Goal: Task Accomplishment & Management: Manage account settings

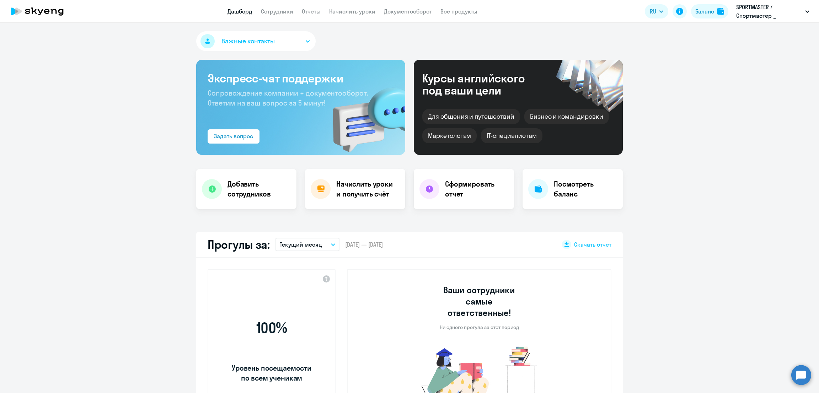
select select "30"
click at [706, 13] on div "Баланс" at bounding box center [705, 11] width 19 height 9
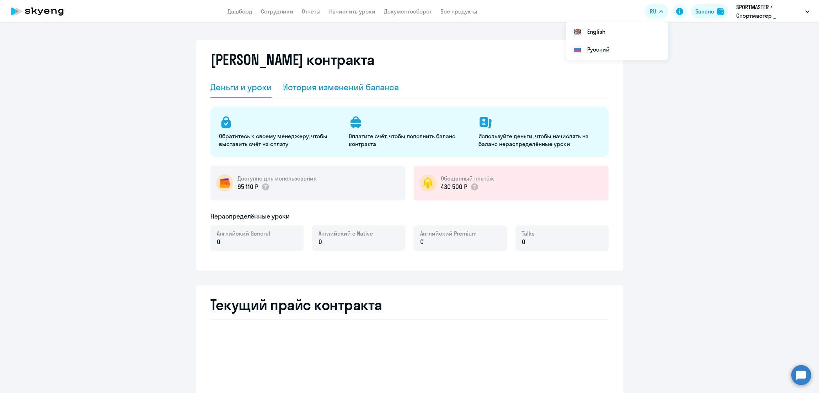
click at [302, 89] on div "История изменений баланса" at bounding box center [341, 86] width 116 height 11
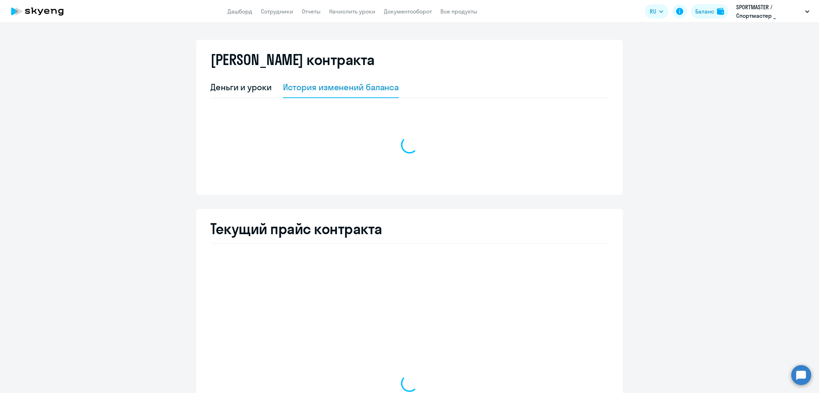
select select "english_adult_not_native_speaker"
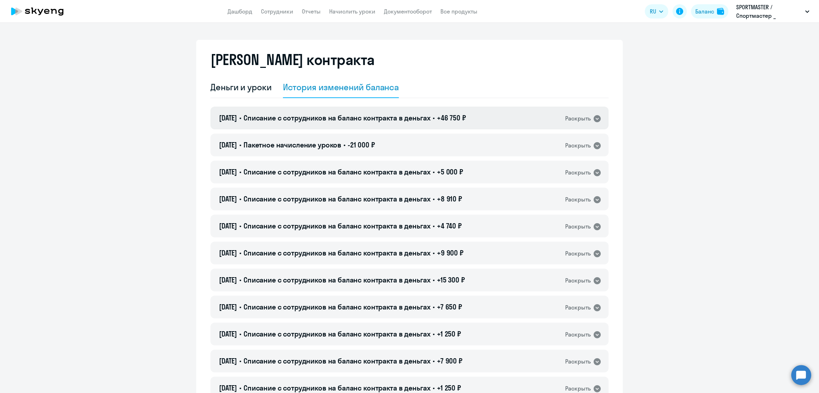
click at [338, 121] on span "Списание с сотрудников на баланс контракта в деньгах" at bounding box center [337, 117] width 187 height 9
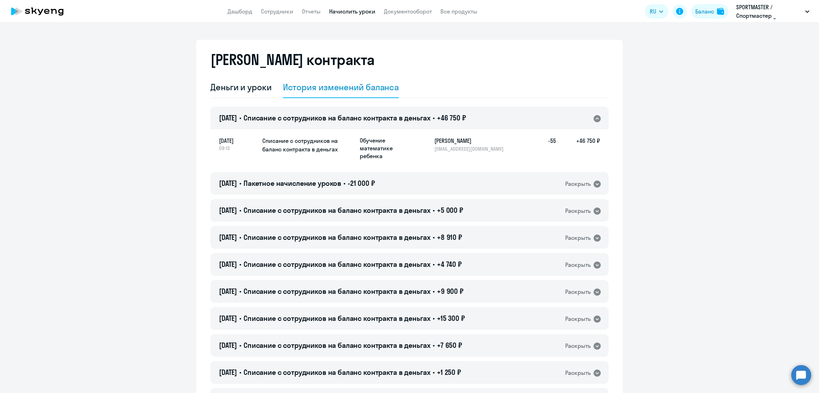
click at [349, 12] on link "Начислить уроки" at bounding box center [352, 11] width 46 height 7
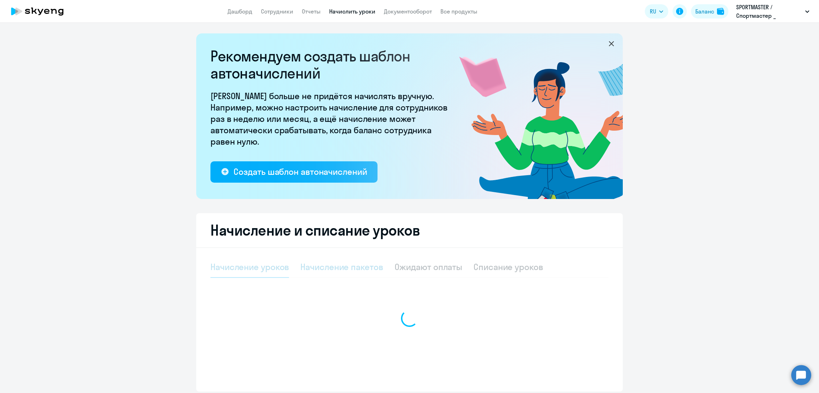
select select "10"
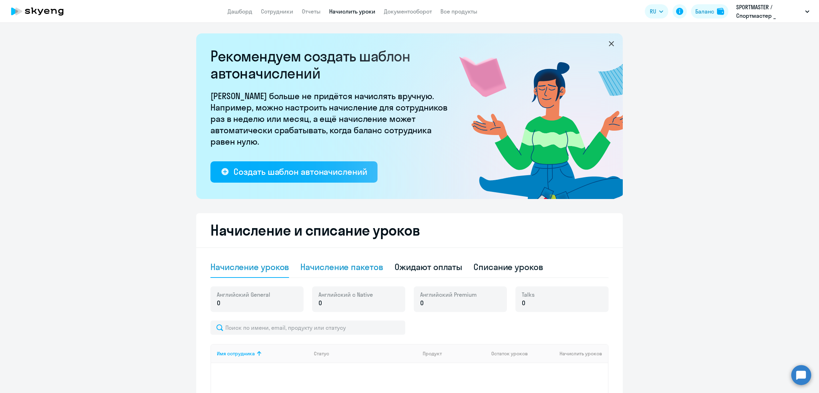
click at [353, 267] on div "Начисление пакетов" at bounding box center [342, 266] width 83 height 11
select select "10"
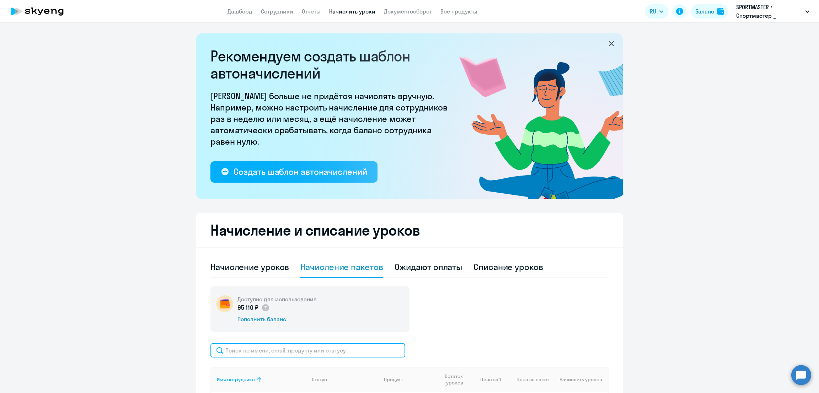
click at [304, 347] on input "text" at bounding box center [308, 351] width 195 height 14
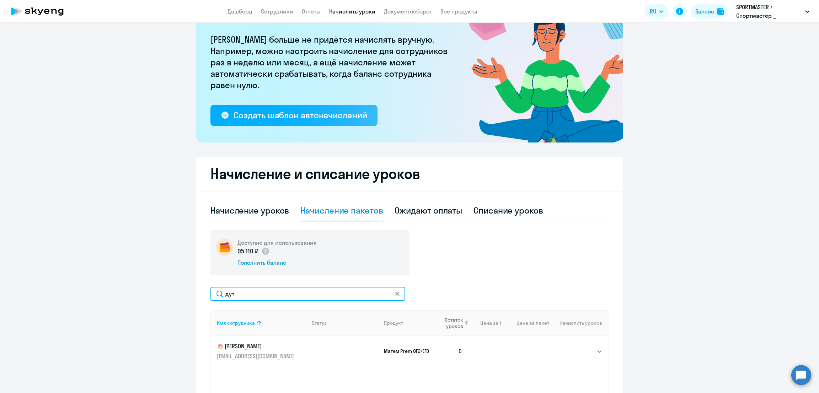
scroll to position [89, 0]
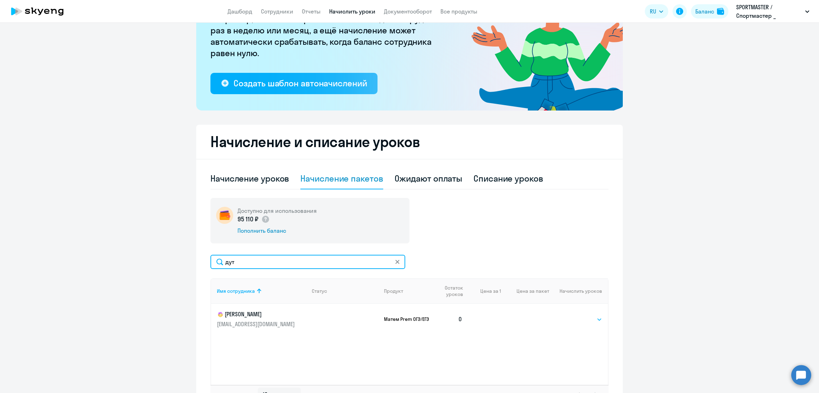
type input "дут"
click at [577, 320] on select "Выбрать 10 30 60 100" at bounding box center [587, 319] width 29 height 9
select select "60"
click at [573, 315] on select "Выбрать 10 30 60 100" at bounding box center [587, 319] width 29 height 9
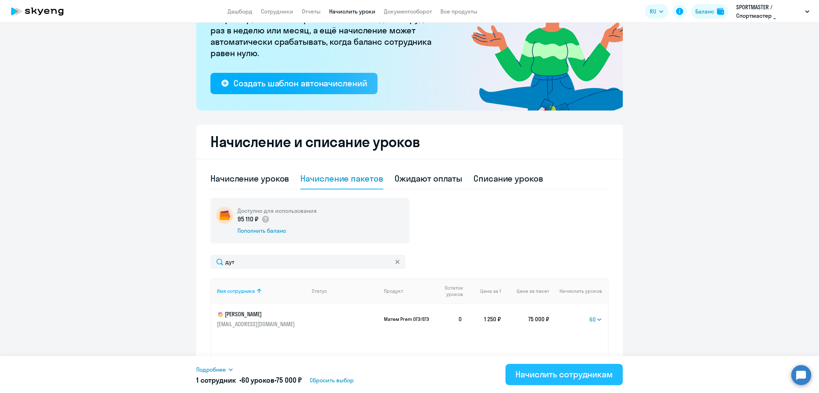
click at [584, 374] on div "Начислить сотрудникам" at bounding box center [564, 374] width 97 height 11
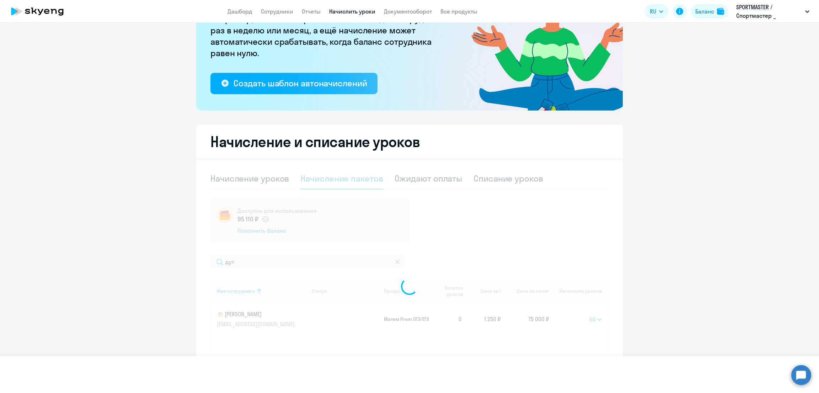
select select
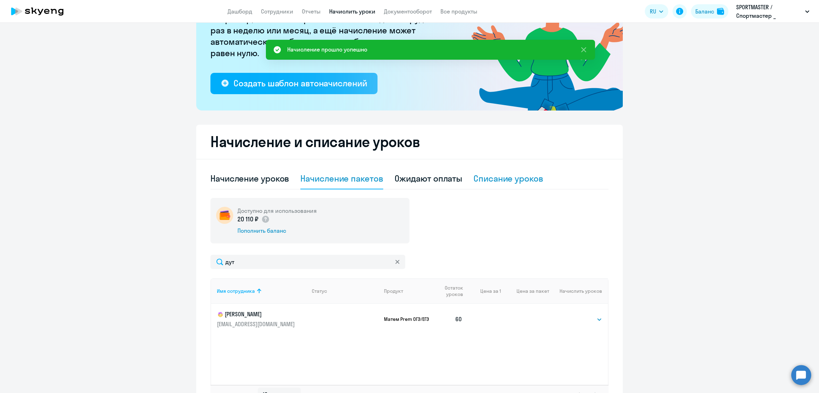
click at [522, 177] on div "Списание уроков" at bounding box center [509, 178] width 70 height 11
select select "10"
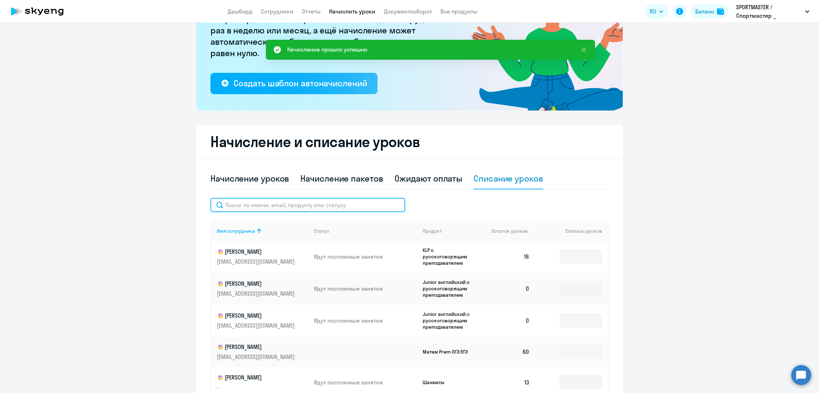
click at [327, 200] on input "text" at bounding box center [308, 205] width 195 height 14
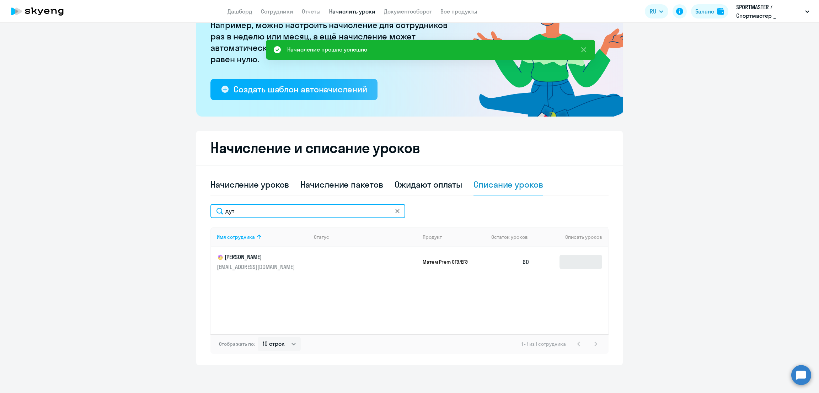
type input "дут"
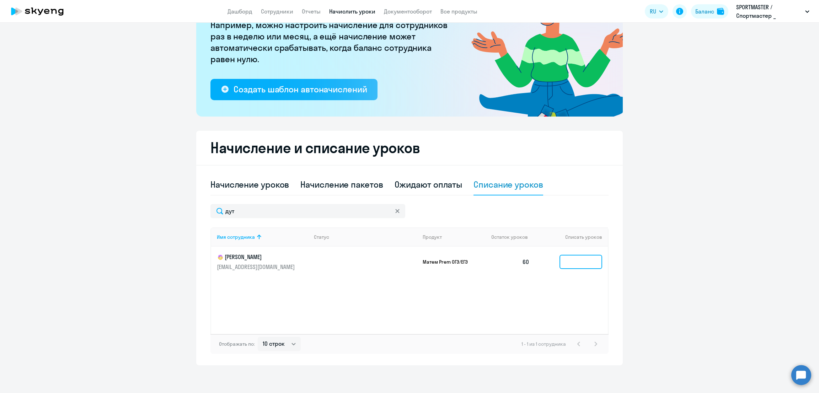
click at [572, 265] on input at bounding box center [581, 262] width 43 height 14
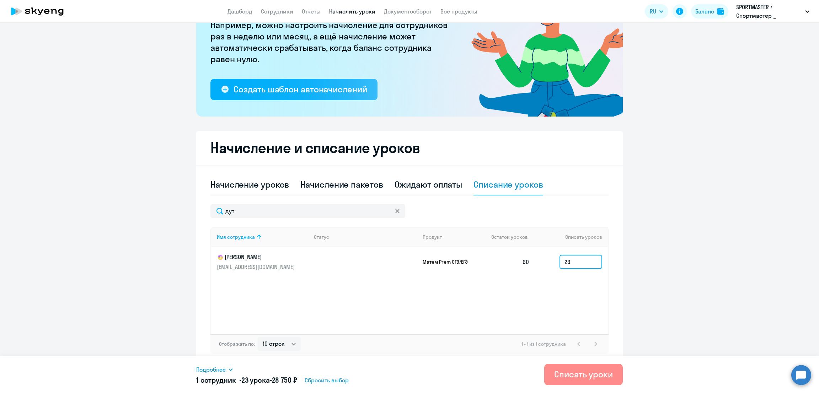
type input "23"
click at [585, 377] on div "Списать уроки" at bounding box center [583, 374] width 59 height 11
